Goal: Contribute content

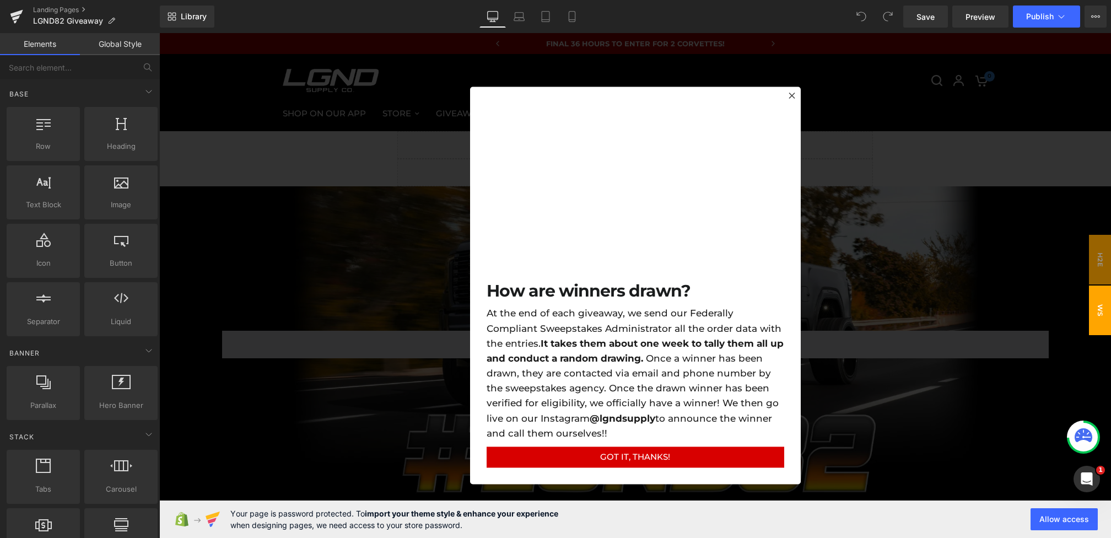
click at [332, 246] on div at bounding box center [635, 285] width 952 height 505
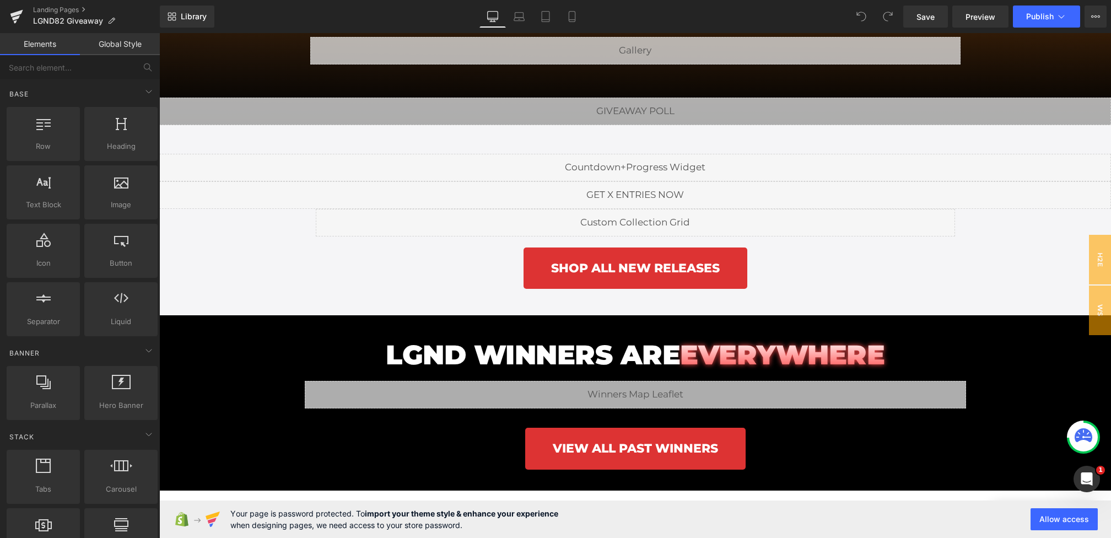
scroll to position [1582, 0]
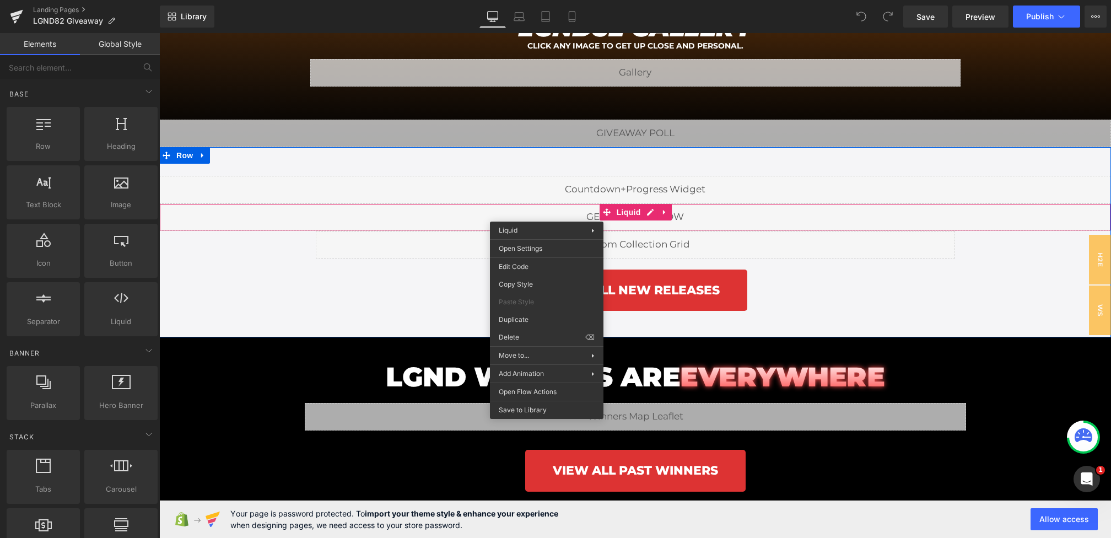
drag, startPoint x: 547, startPoint y: 213, endPoint x: 706, endPoint y: 261, distance: 166.1
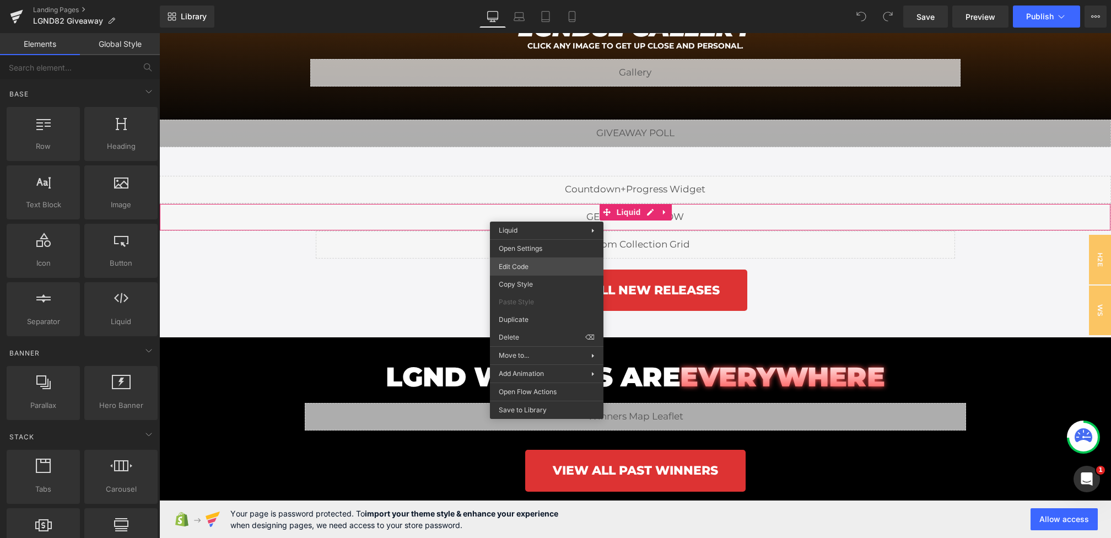
click at [523, 0] on div "You are previewing how the will restyle your page. You can not edit Elements in…" at bounding box center [555, 0] width 1111 height 0
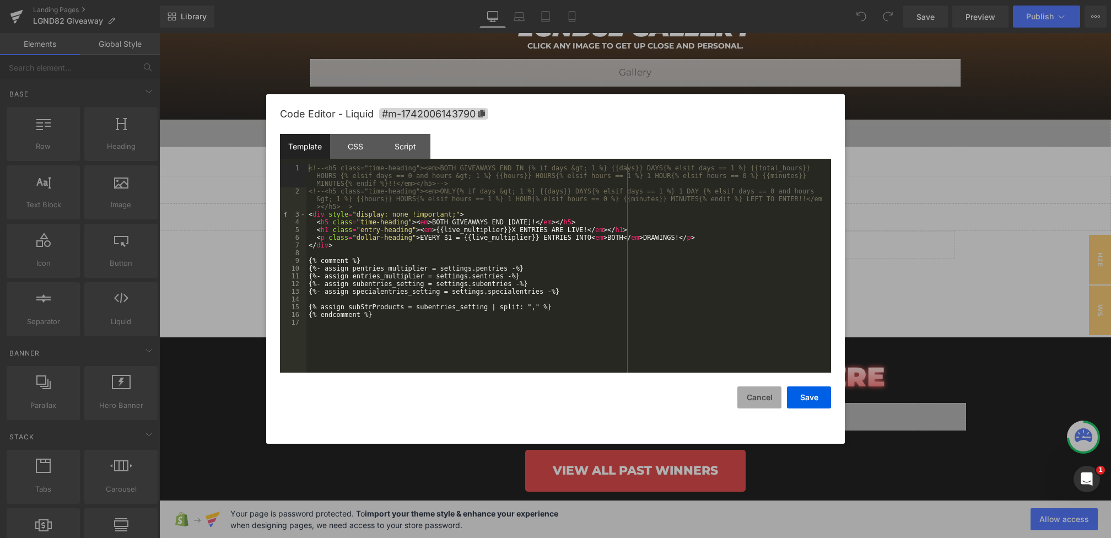
click at [749, 399] on button "Cancel" at bounding box center [759, 397] width 44 height 22
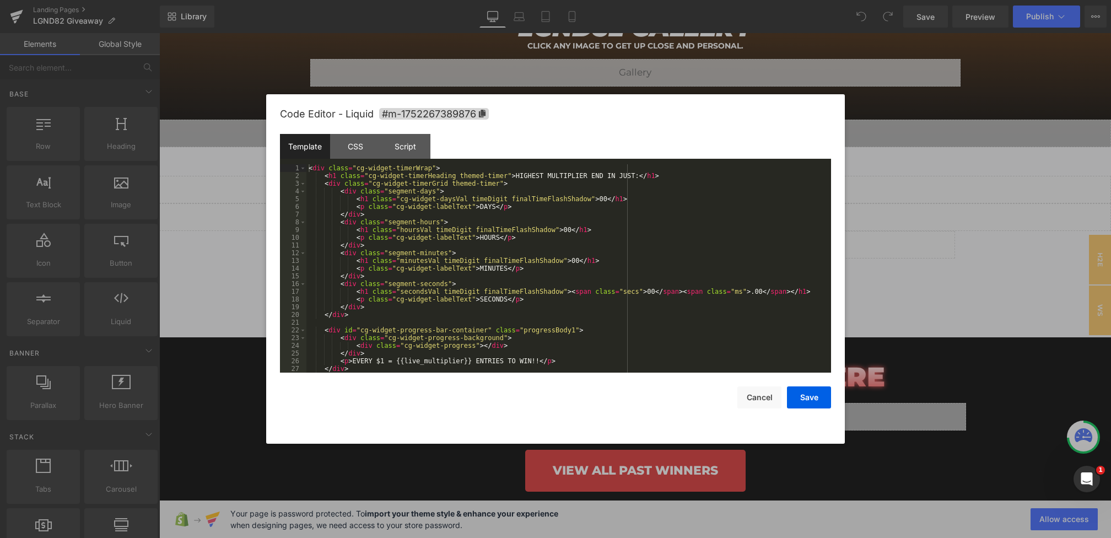
click at [595, 0] on div "You are previewing how the will restyle your page. You can not edit Elements in…" at bounding box center [555, 0] width 1111 height 0
click at [741, 397] on button "Cancel" at bounding box center [759, 397] width 44 height 22
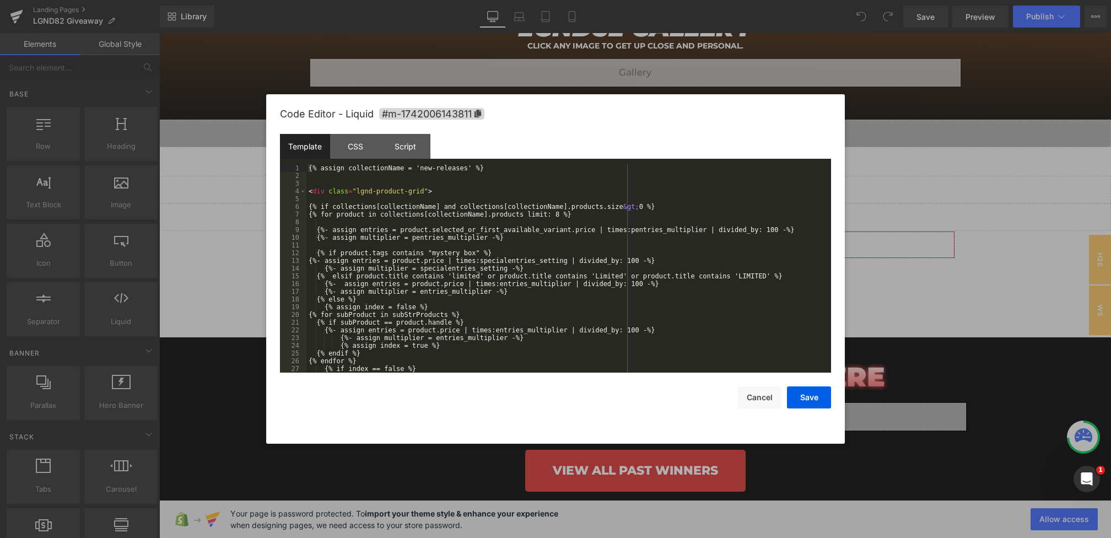
click at [545, 0] on div "You are previewing how the will restyle your page. You can not edit Elements in…" at bounding box center [555, 0] width 1111 height 0
click at [750, 400] on button "Cancel" at bounding box center [759, 397] width 44 height 22
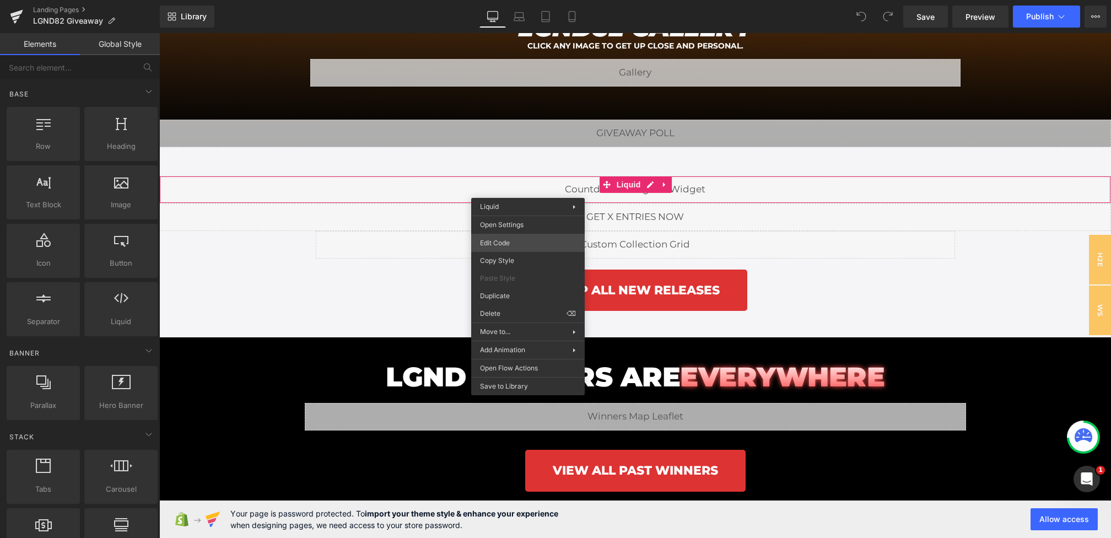
click at [508, 0] on div "You are previewing how the will restyle your page. You can not edit Elements in…" at bounding box center [555, 0] width 1111 height 0
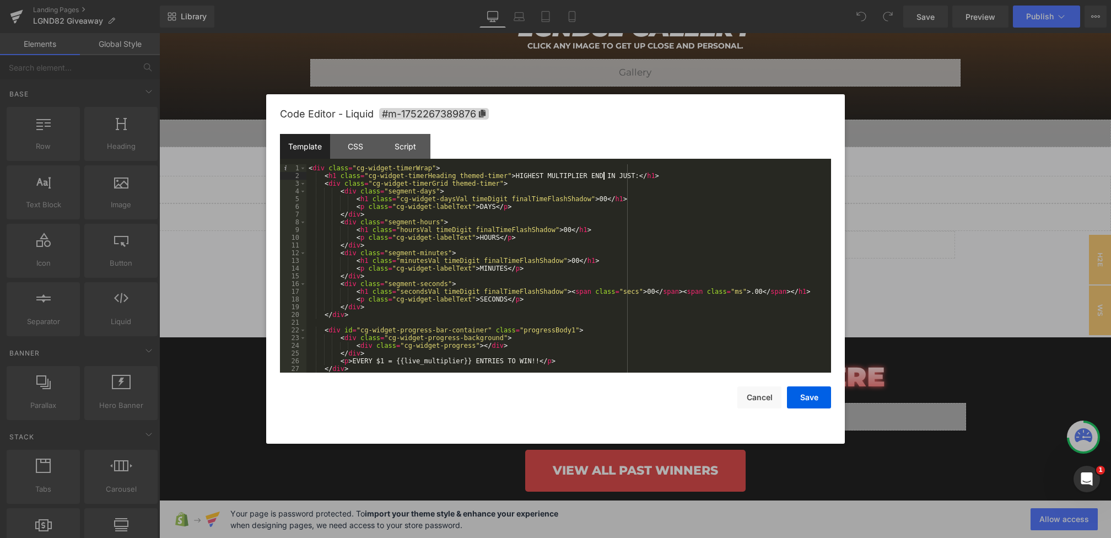
click at [602, 176] on div "< div class = "cg-widget-timerWrap" > < h1 class = "cg-widget-timerHeading them…" at bounding box center [566, 276] width 520 height 224
click at [794, 399] on button "Save" at bounding box center [809, 397] width 44 height 22
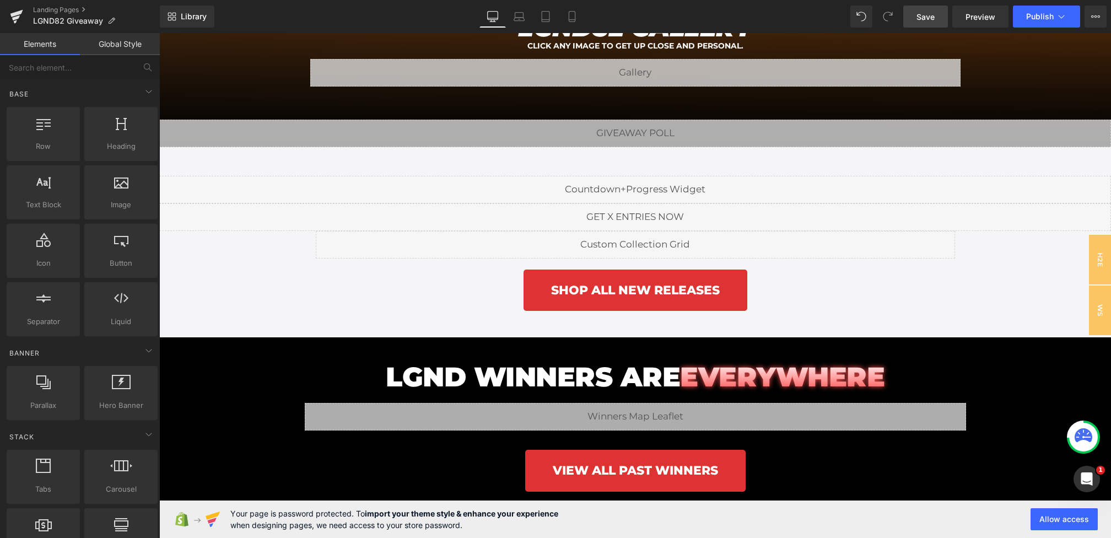
click at [934, 13] on span "Save" at bounding box center [925, 17] width 18 height 12
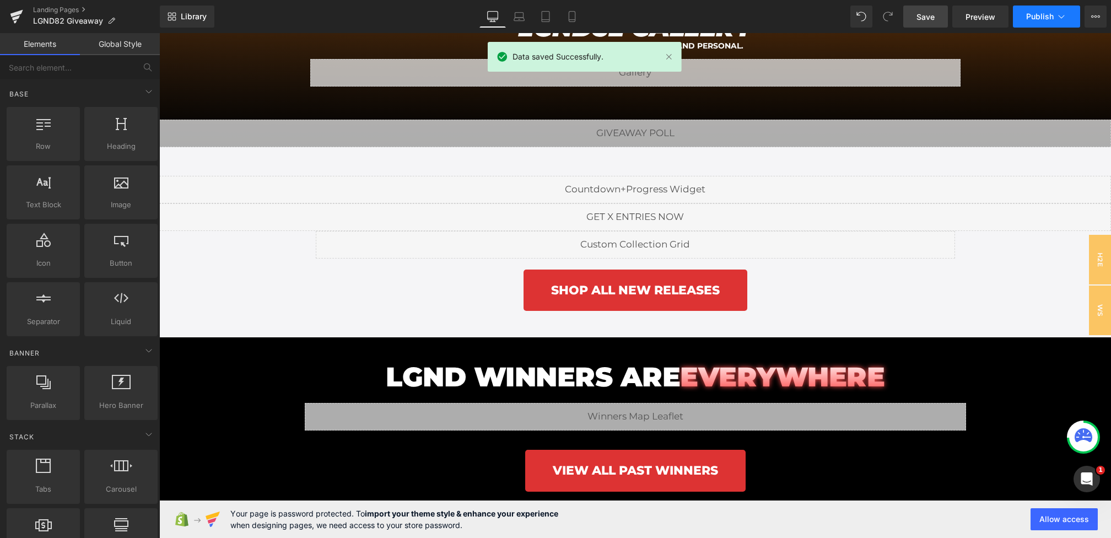
click at [1031, 24] on button "Publish" at bounding box center [1046, 17] width 67 height 22
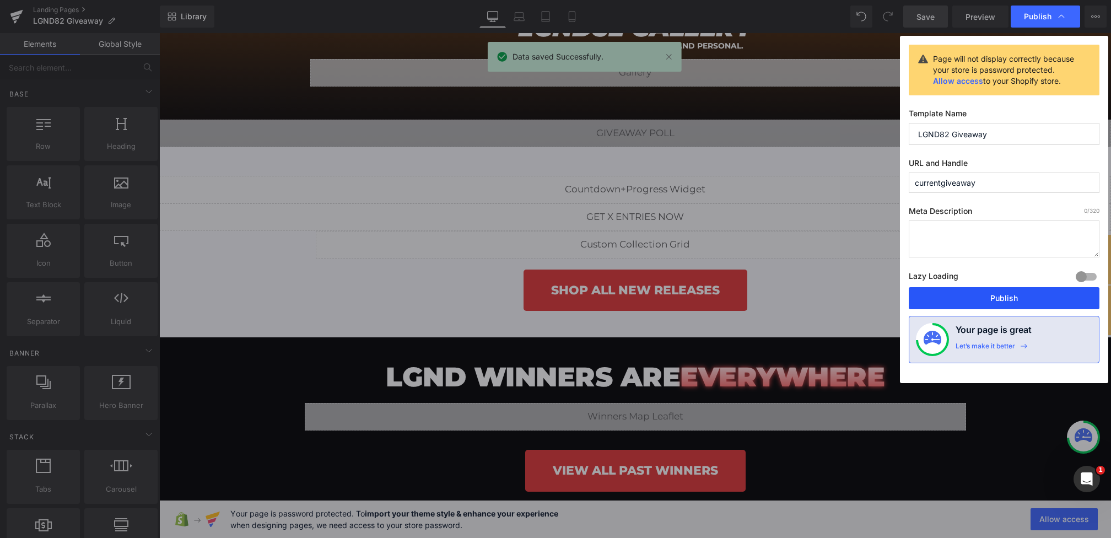
click at [1001, 294] on button "Publish" at bounding box center [1004, 298] width 191 height 22
